Goal: Task Accomplishment & Management: Complete application form

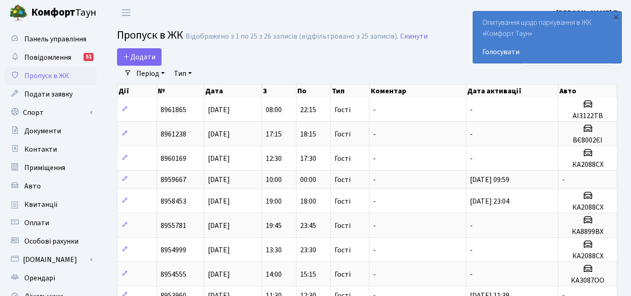
select select "25"
click at [123, 59] on icon at bounding box center [126, 56] width 7 height 7
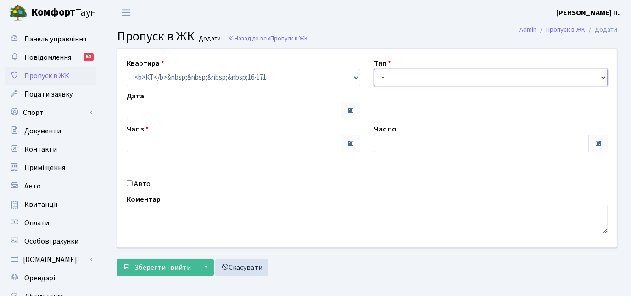
type input "[DATE]"
type input "09:15"
type input "10:15"
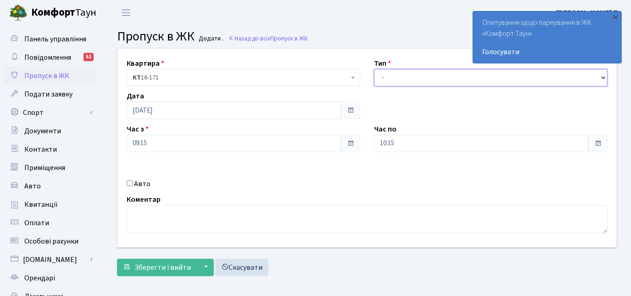
click at [403, 71] on select "- Доставка Таксі Гості Сервіс" at bounding box center [491, 77] width 234 height 17
select select "3"
click at [374, 69] on select "- Доставка Таксі Гості Сервіс" at bounding box center [491, 77] width 234 height 17
click at [128, 183] on input "Авто" at bounding box center [130, 183] width 6 height 6
checkbox input "true"
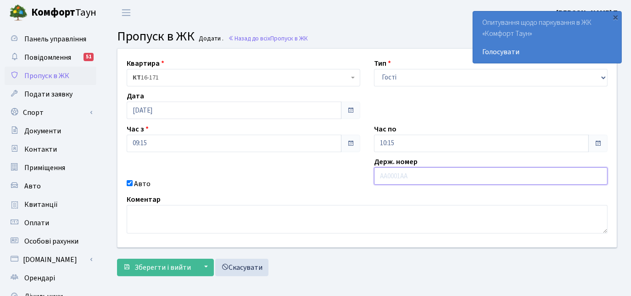
paste input "АА3103ОС"
type input "АА3103ОС"
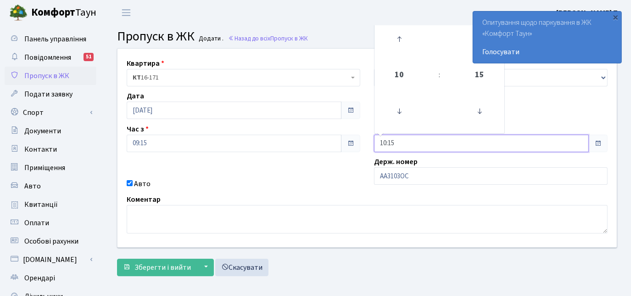
click at [404, 147] on input "10:15" at bounding box center [481, 142] width 215 height 17
click at [395, 32] on icon at bounding box center [399, 39] width 25 height 25
click at [394, 32] on icon at bounding box center [399, 39] width 25 height 25
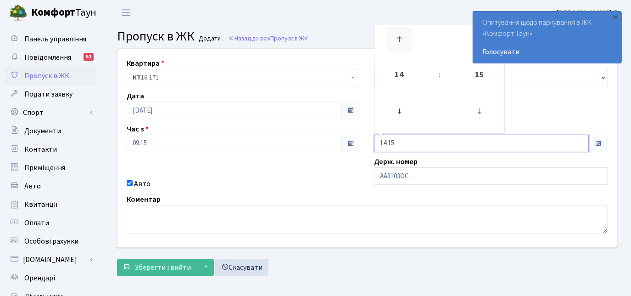
click at [393, 33] on icon at bounding box center [399, 39] width 25 height 25
click at [396, 33] on icon at bounding box center [399, 39] width 25 height 25
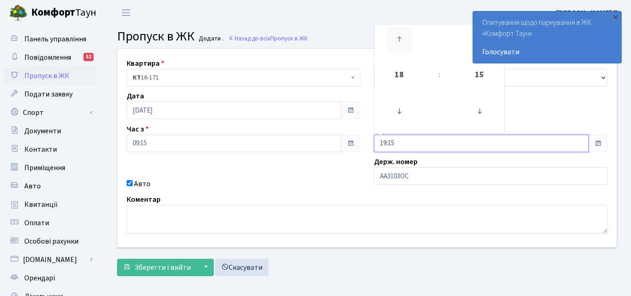
click at [396, 33] on icon at bounding box center [399, 39] width 25 height 25
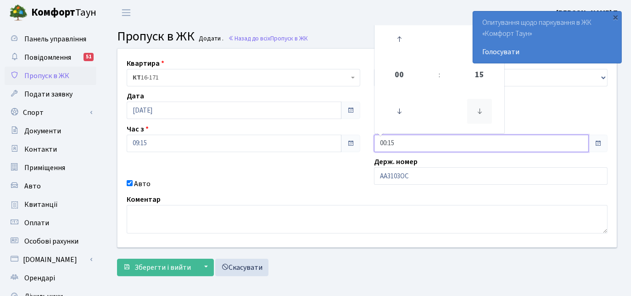
click at [476, 114] on icon at bounding box center [479, 111] width 25 height 25
type input "00:00"
drag, startPoint x: 249, startPoint y: 184, endPoint x: 218, endPoint y: 212, distance: 40.9
click at [248, 185] on div "Авто" at bounding box center [243, 183] width 247 height 11
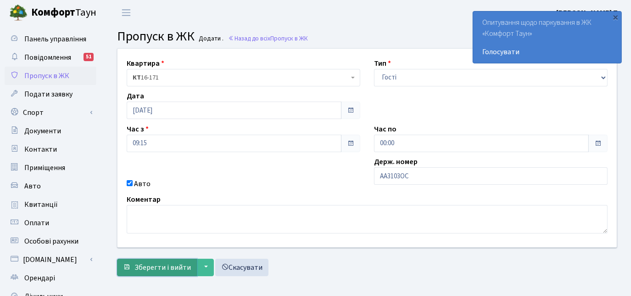
click at [173, 268] on span "Зберегти і вийти" at bounding box center [162, 267] width 56 height 10
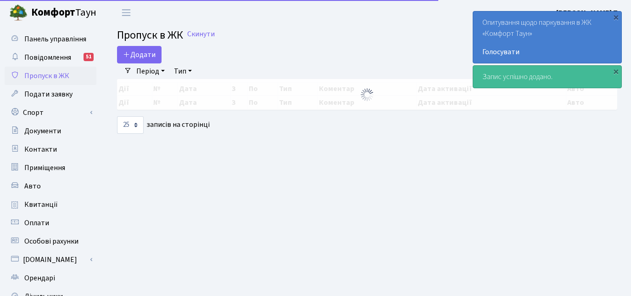
select select "25"
